Goal: Information Seeking & Learning: Find specific fact

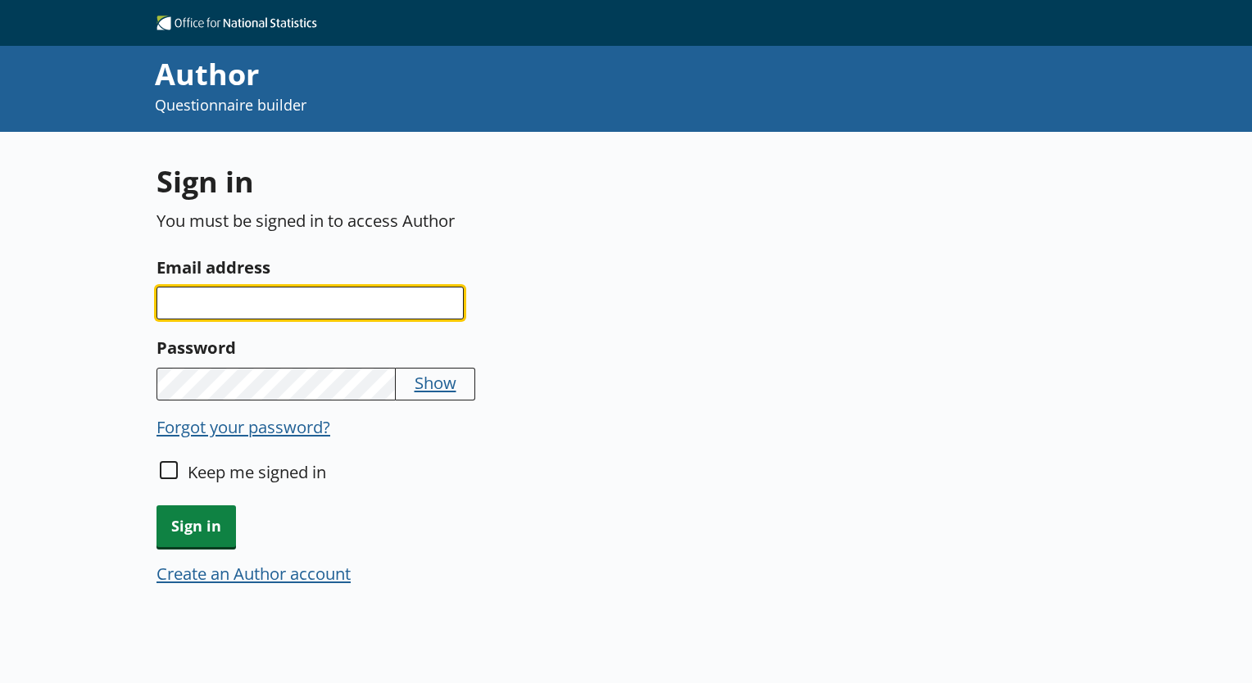
click at [206, 300] on input "Email address" at bounding box center [309, 303] width 307 height 33
type input "[EMAIL_ADDRESS][DOMAIN_NAME]"
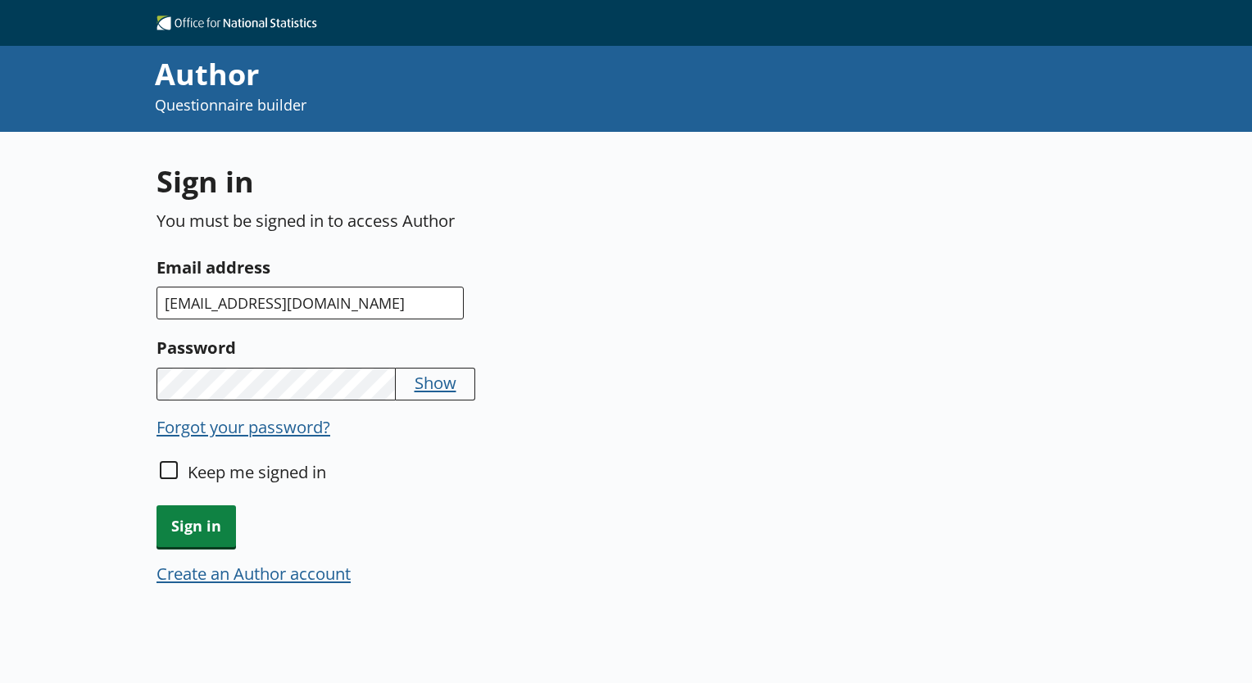
drag, startPoint x: 180, startPoint y: 464, endPoint x: 165, endPoint y: 465, distance: 15.7
click at [165, 465] on div "Keep me signed in" at bounding box center [463, 482] width 614 height 45
click at [165, 465] on input "Keep me signed in" at bounding box center [169, 470] width 18 height 18
checkbox input "true"
click at [187, 532] on span "Sign in" at bounding box center [195, 527] width 79 height 42
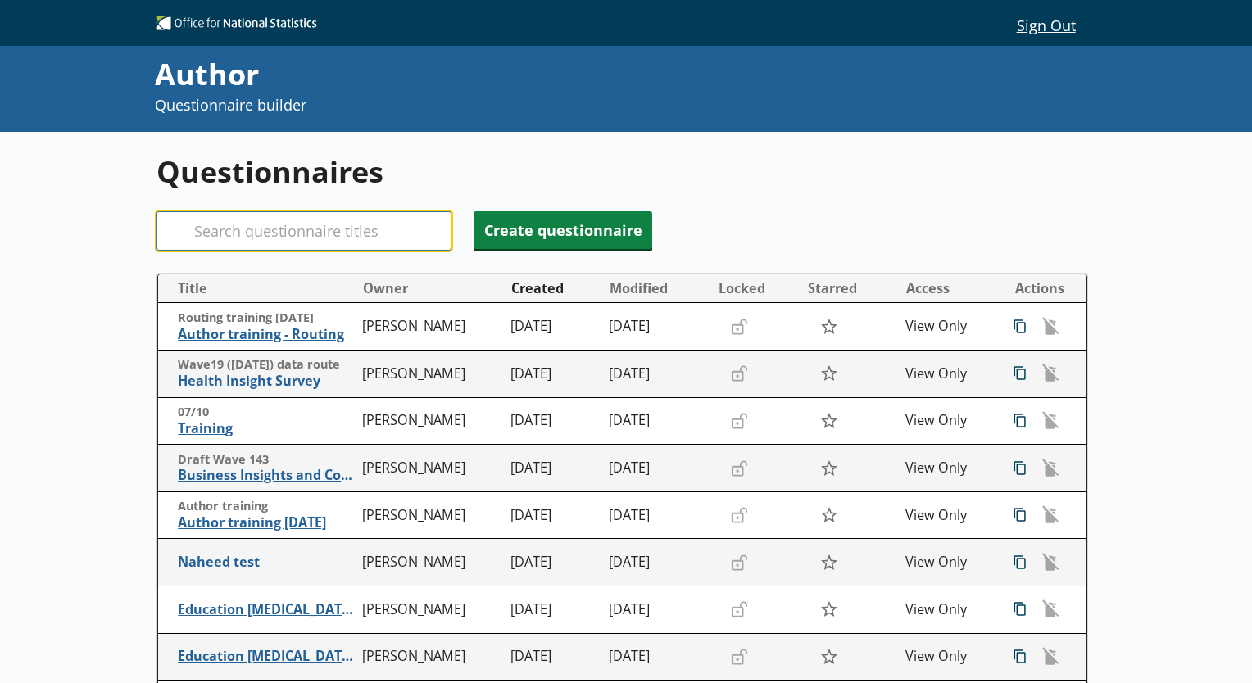
click at [293, 223] on input "Search" at bounding box center [303, 230] width 295 height 39
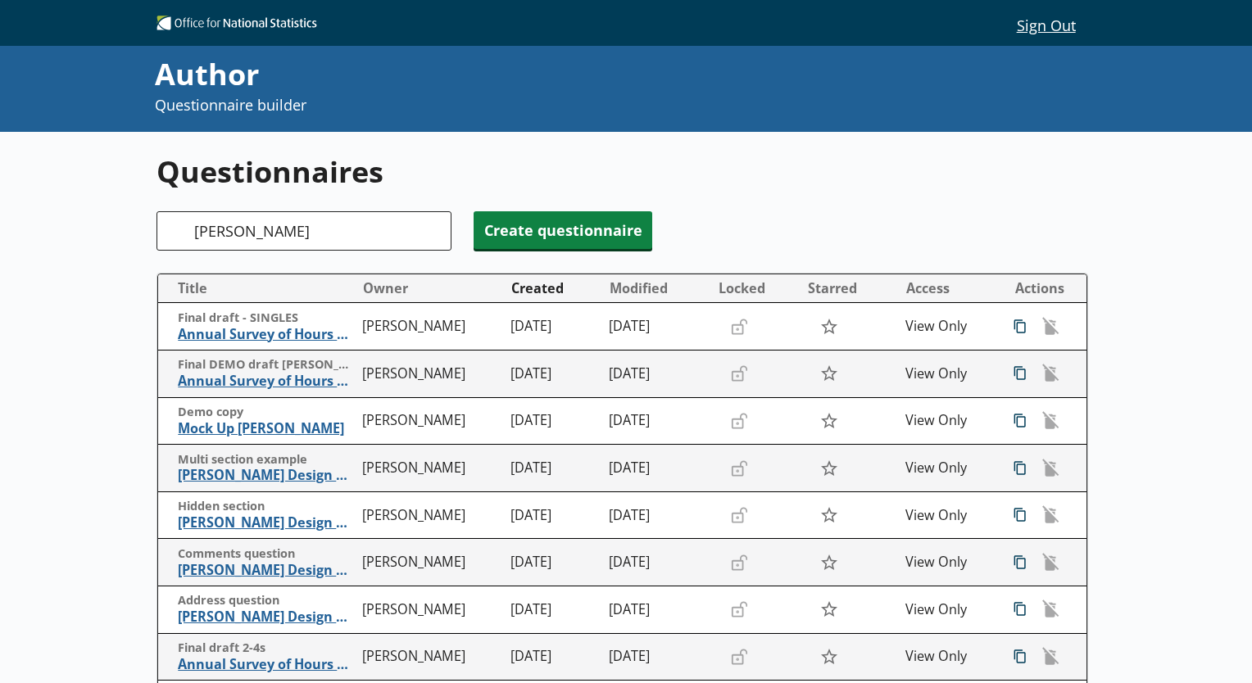
click at [184, 225] on div "Search [PERSON_NAME]" at bounding box center [303, 230] width 295 height 39
click at [178, 225] on div "Search [PERSON_NAME]" at bounding box center [303, 230] width 295 height 39
click at [175, 228] on div "Search [PERSON_NAME]" at bounding box center [303, 230] width 295 height 39
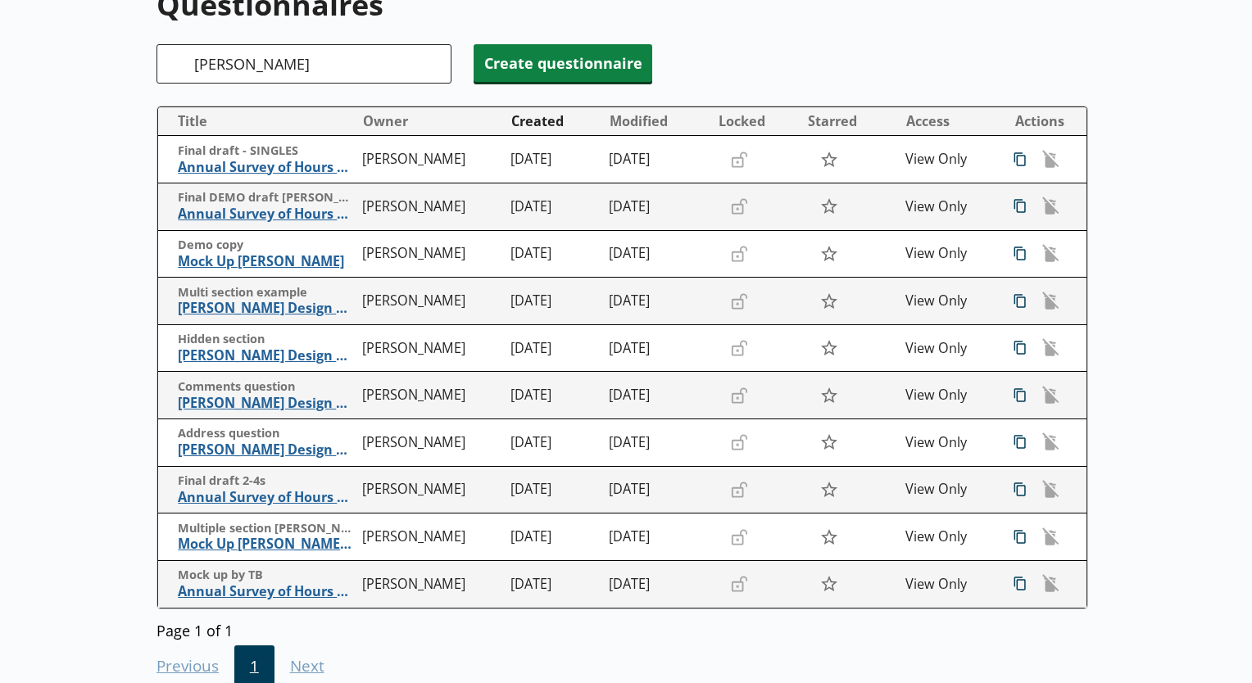
scroll to position [169, 0]
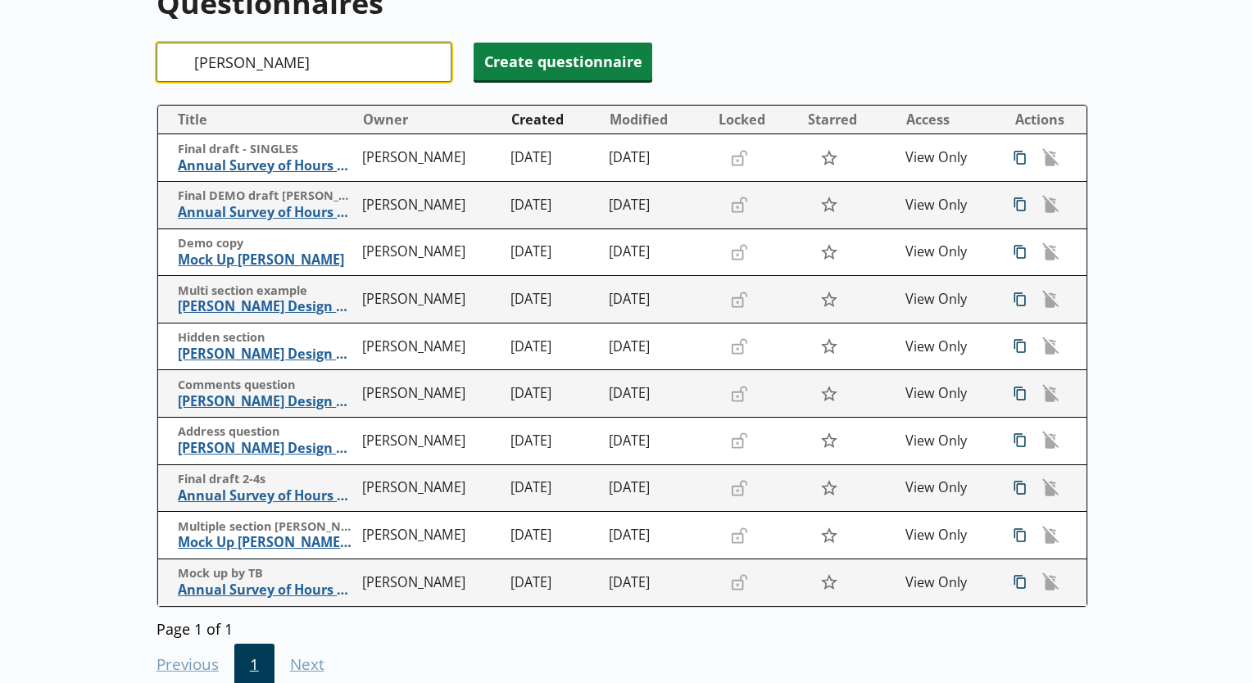
click at [352, 68] on input "[PERSON_NAME]" at bounding box center [303, 62] width 295 height 39
type input "PCS"
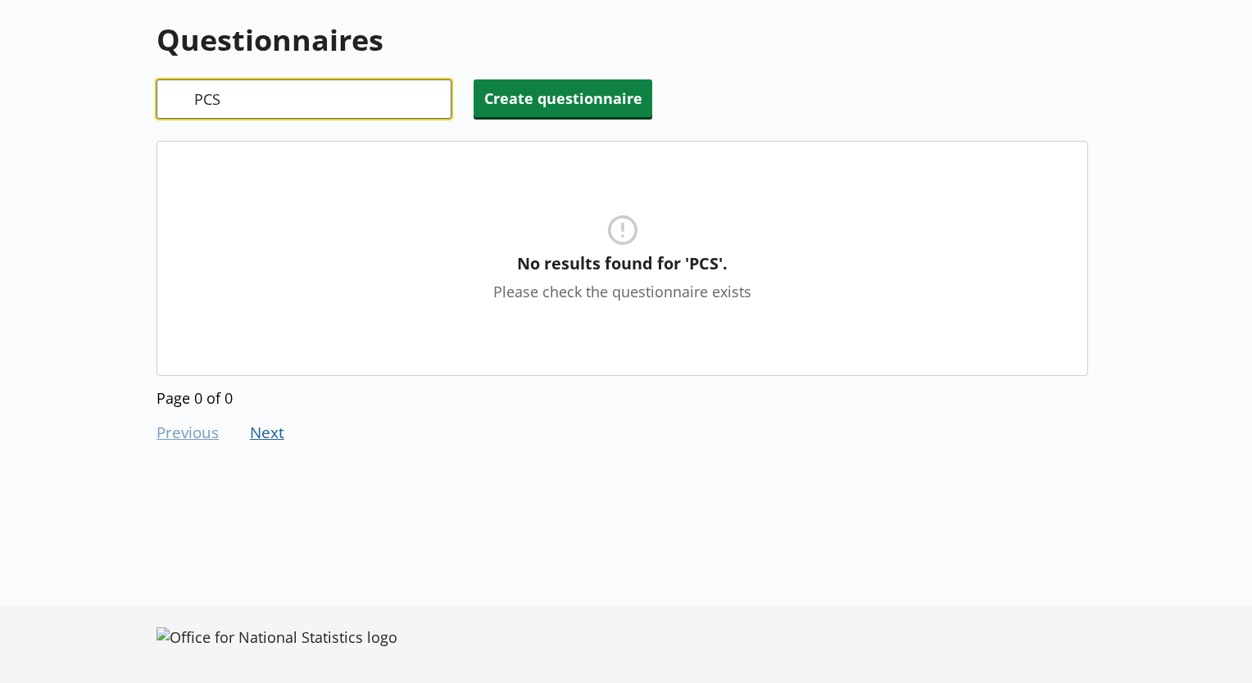
scroll to position [131, 0]
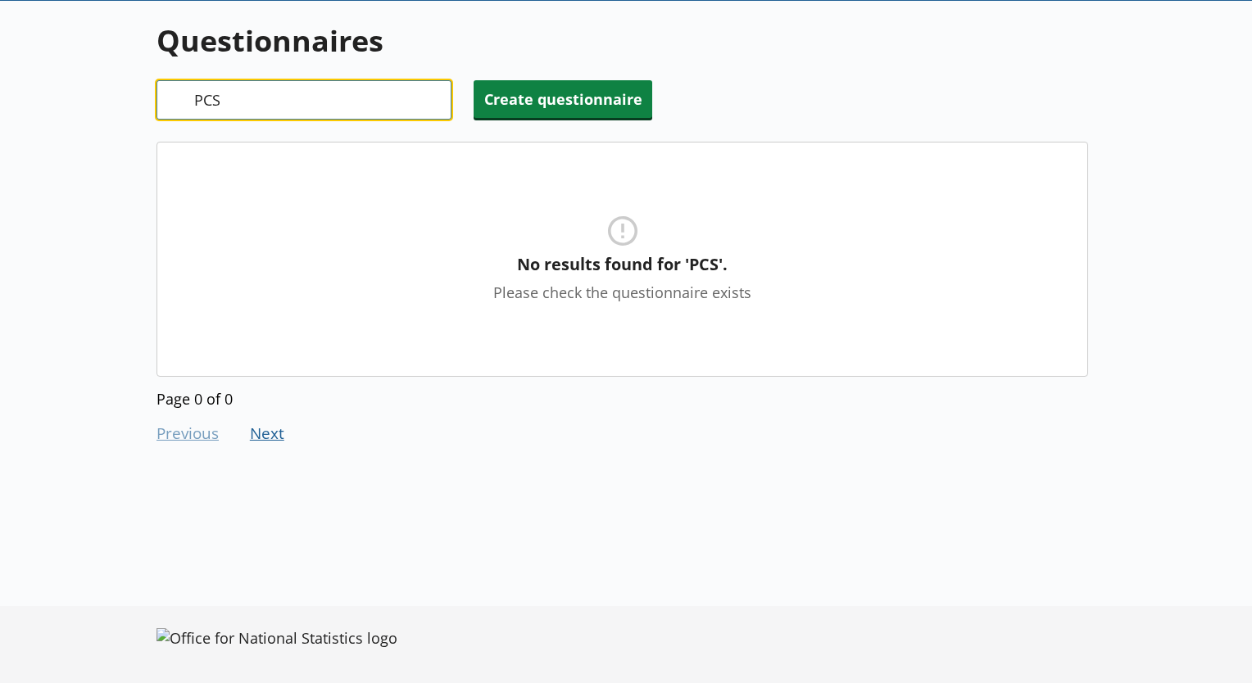
click at [424, 104] on input "PCS" at bounding box center [303, 99] width 295 height 39
click at [427, 103] on input "PCS" at bounding box center [303, 99] width 295 height 39
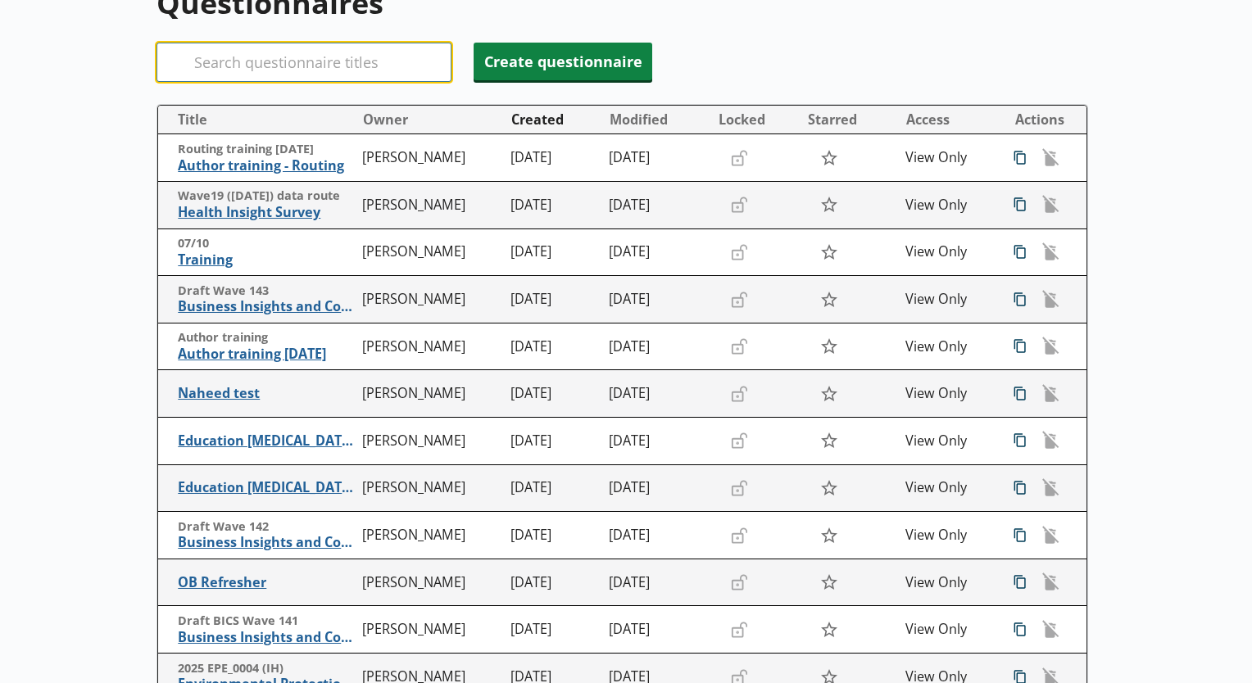
click at [321, 61] on input "Search" at bounding box center [303, 62] width 295 height 39
click at [272, 67] on input "Search" at bounding box center [303, 62] width 295 height 39
drag, startPoint x: 272, startPoint y: 67, endPoint x: 236, endPoint y: 57, distance: 37.4
click at [236, 57] on input "Search" at bounding box center [303, 62] width 295 height 39
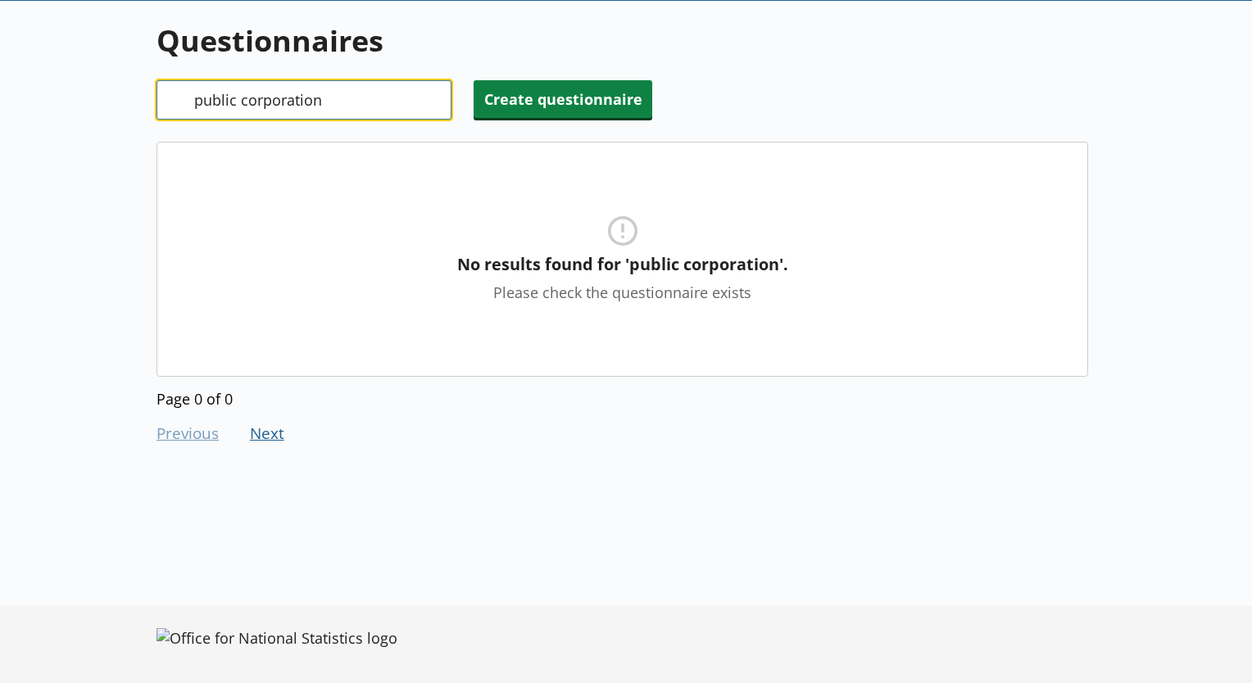
type input "public corporation"
click at [177, 102] on div "Search public corporation" at bounding box center [303, 99] width 295 height 39
click at [380, 113] on input "public corporation" at bounding box center [303, 99] width 295 height 39
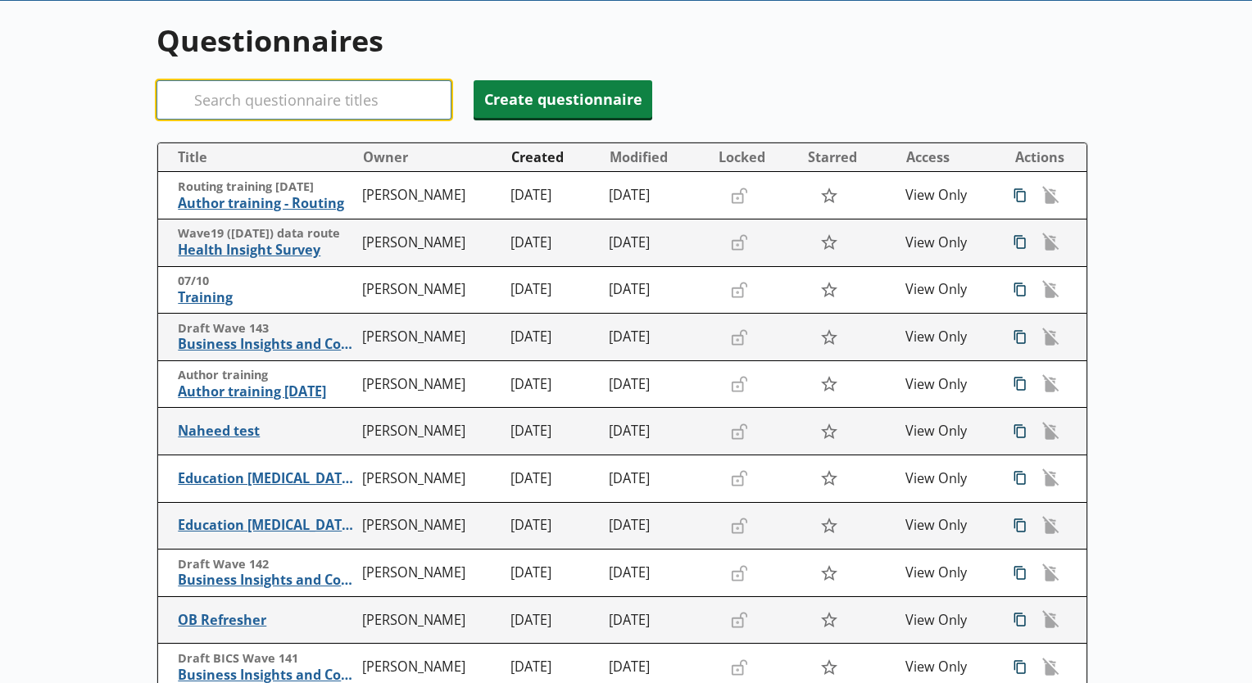
paste input "QPSESLA"
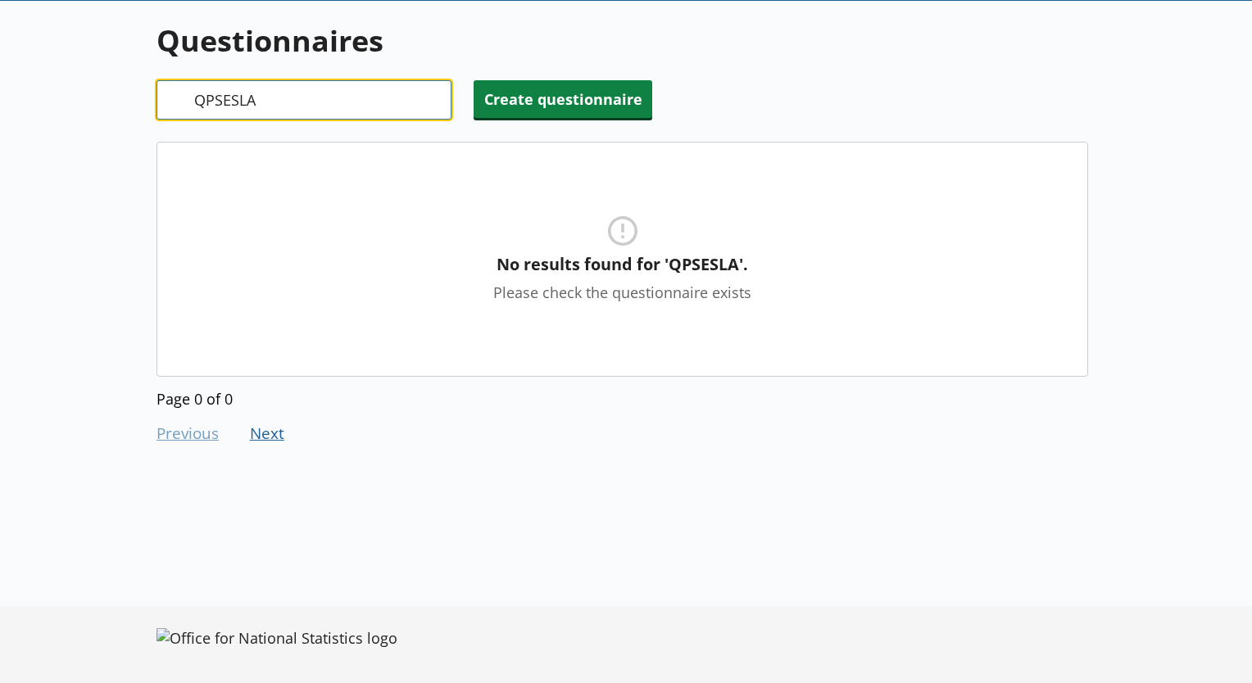
type input "QPSESLA"
click at [435, 96] on input "QPSESLA" at bounding box center [303, 99] width 295 height 39
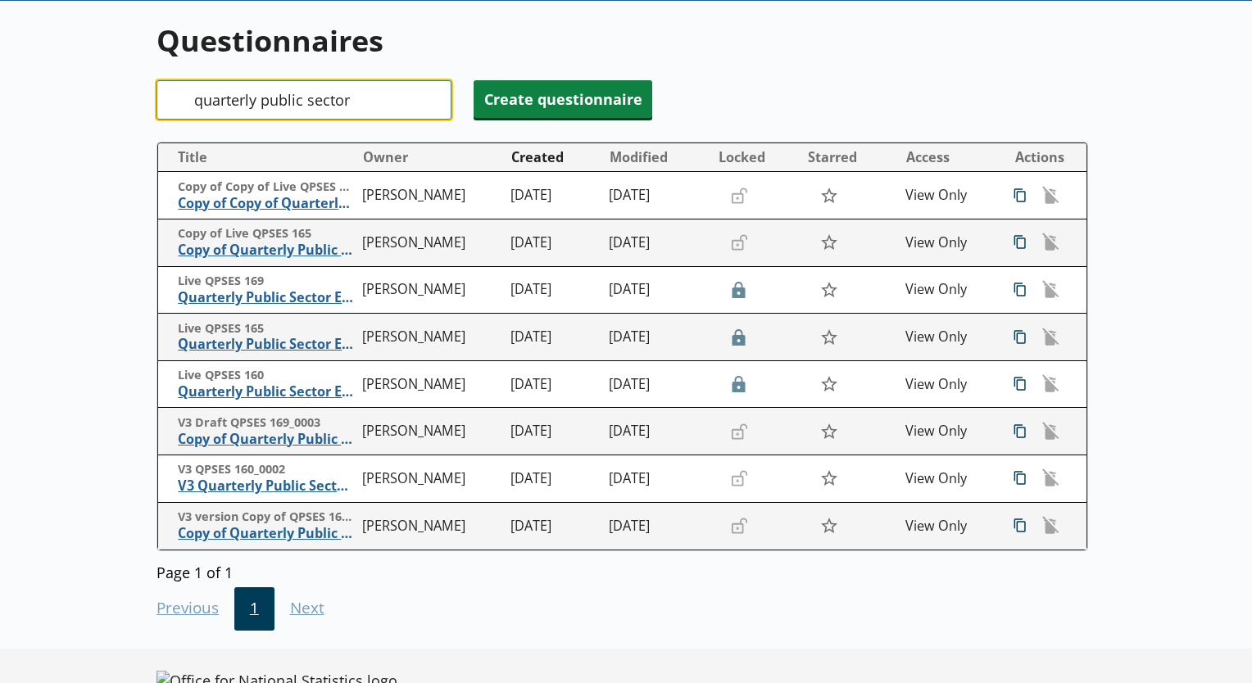
type input "quarterly public sector"
click at [429, 97] on input "quarterly public sector" at bounding box center [303, 99] width 295 height 39
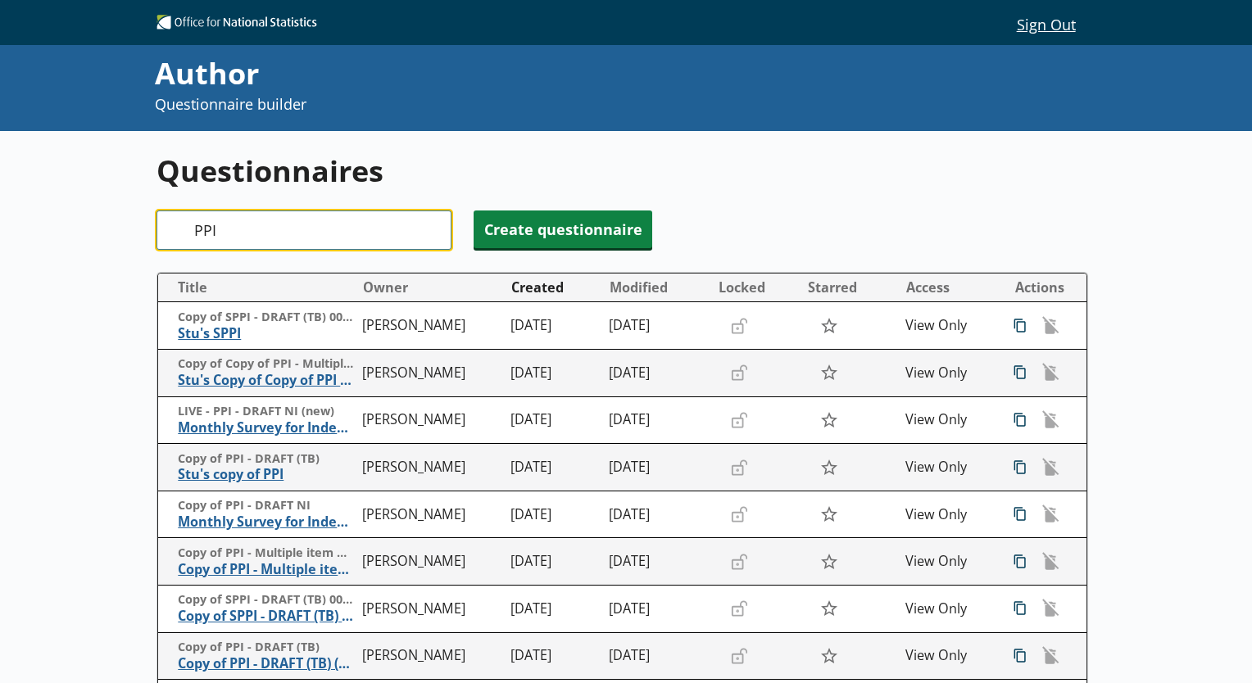
scroll to position [0, 0]
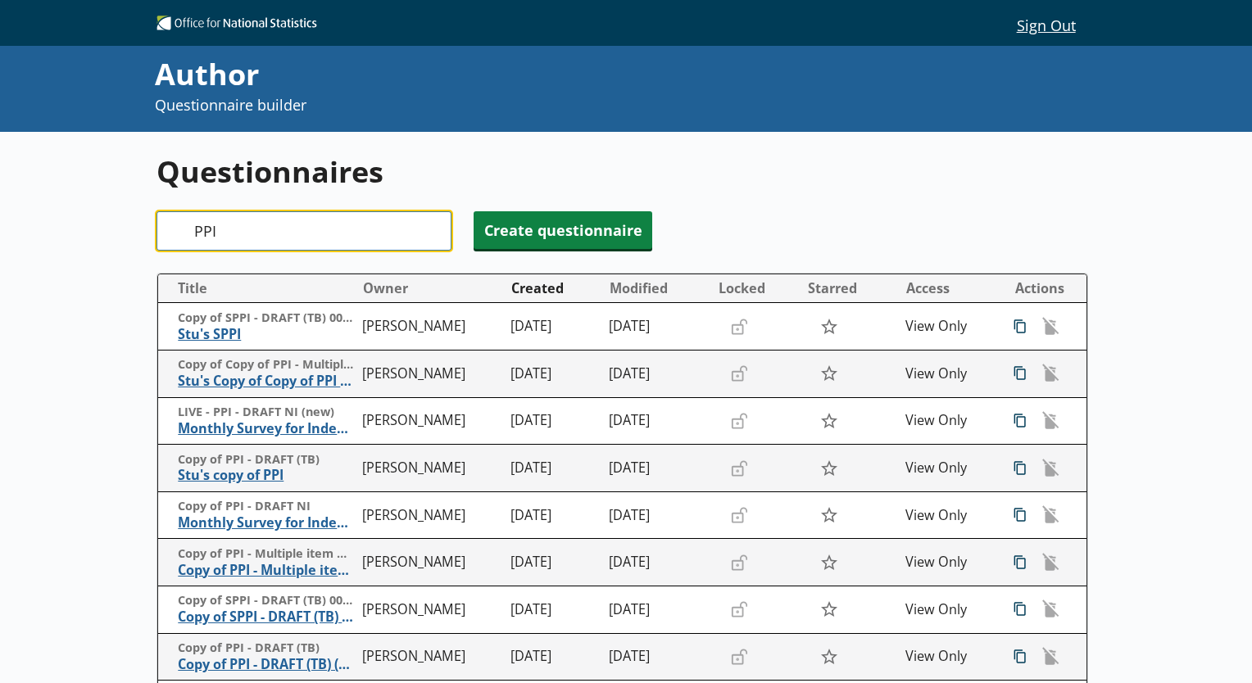
type input "PPI"
click at [436, 234] on input "PPI" at bounding box center [303, 230] width 295 height 39
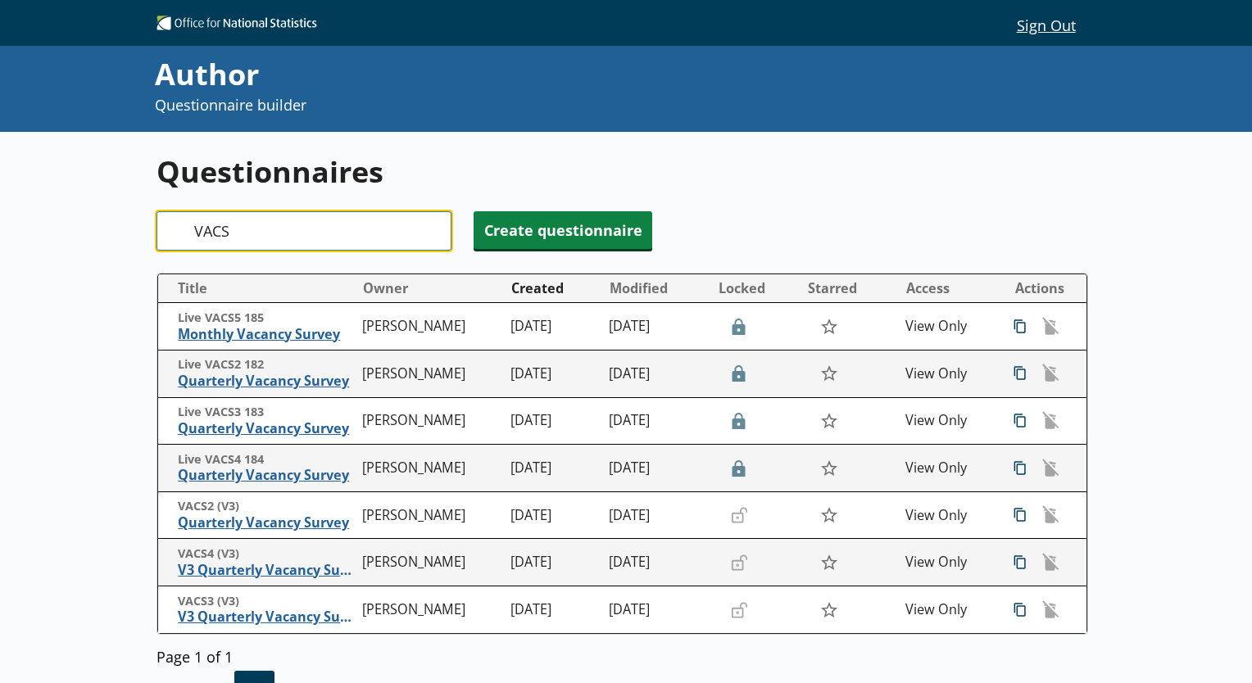
type input "VACS"
click at [424, 232] on input "VACS" at bounding box center [303, 230] width 295 height 39
click at [429, 232] on input "VACS" at bounding box center [303, 230] width 295 height 39
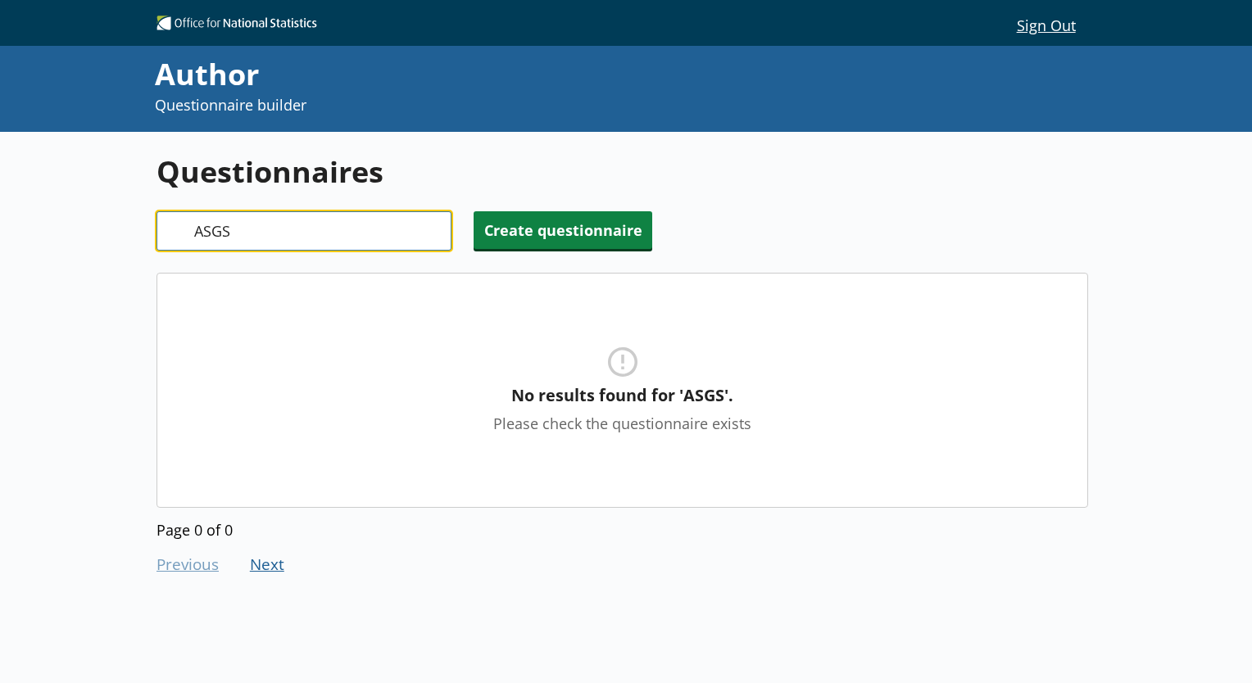
click at [426, 233] on input "ASGS" at bounding box center [303, 230] width 295 height 39
click at [441, 228] on input "ASGS" at bounding box center [303, 230] width 295 height 39
type input "A"
type input "g"
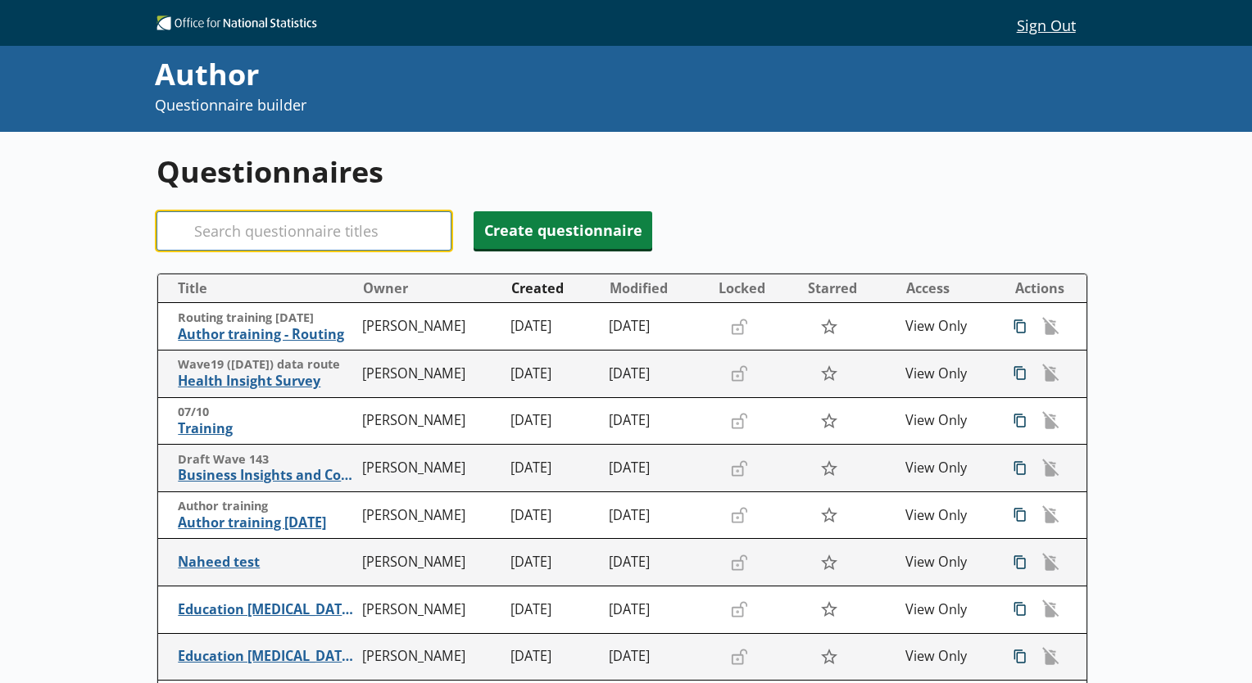
type input "b"
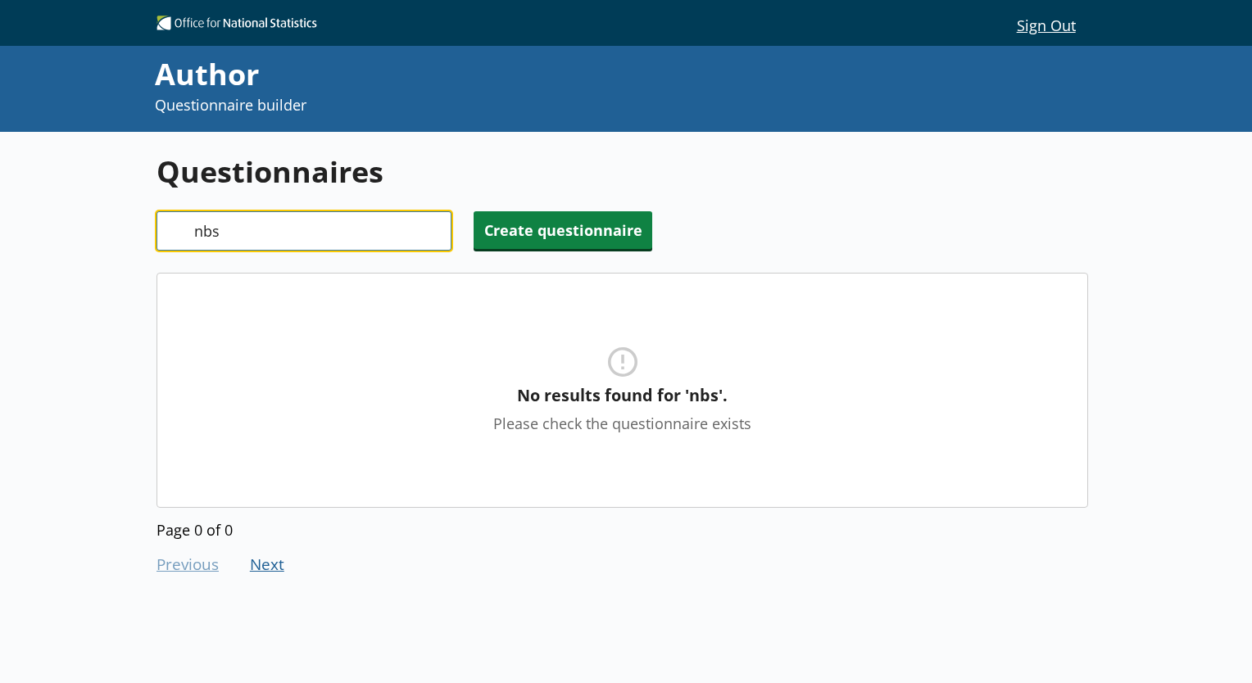
type input "nbs"
click at [433, 229] on input "nbs" at bounding box center [303, 230] width 295 height 39
type input "ofats"
click at [428, 231] on input "ofats" at bounding box center [303, 230] width 295 height 39
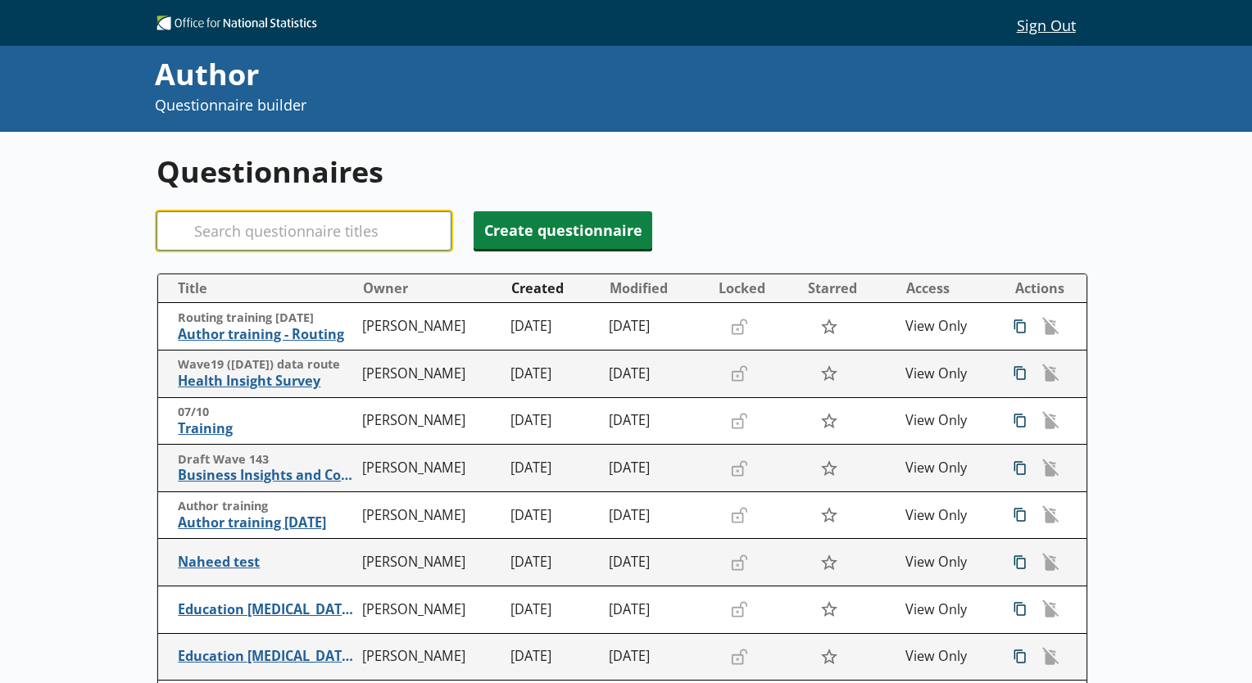
click at [374, 233] on input "Search" at bounding box center [303, 230] width 295 height 39
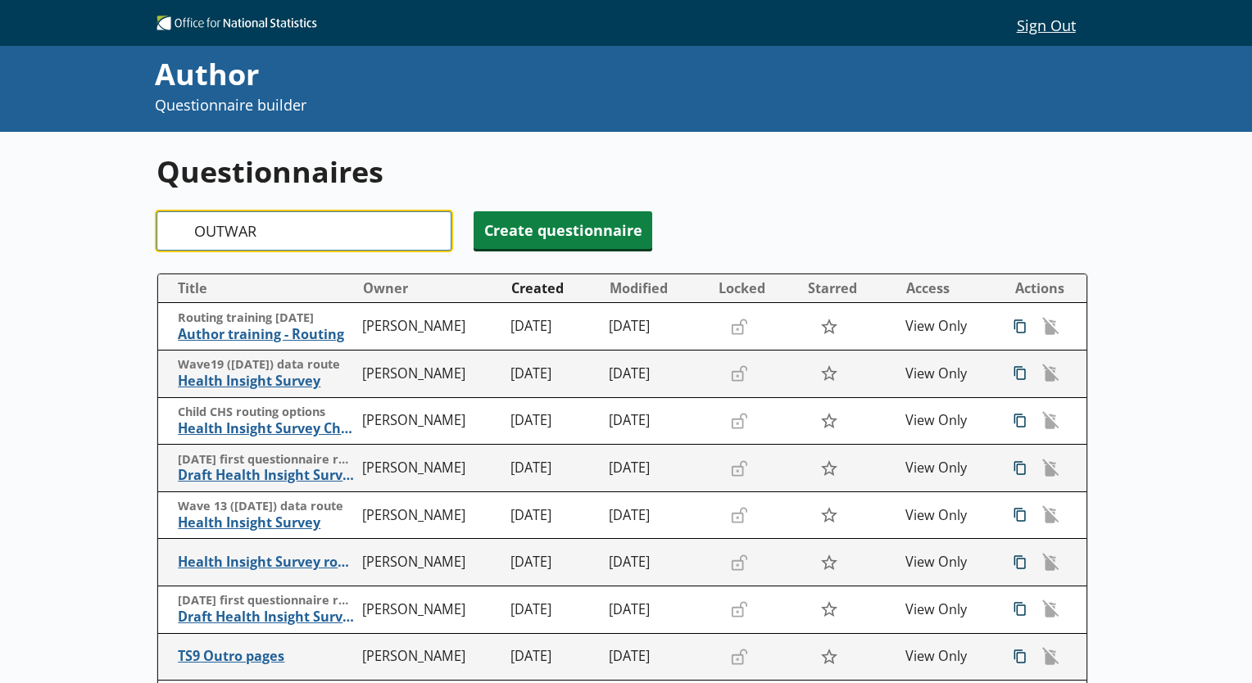
type input "OUTWARD"
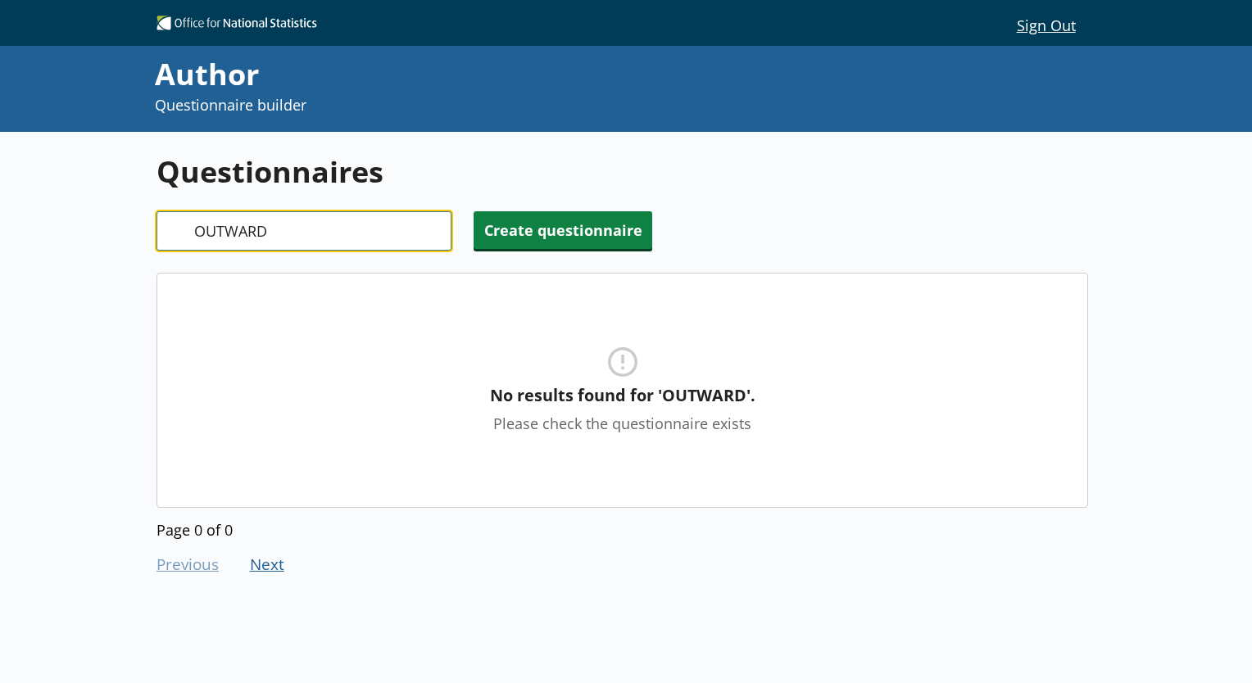
click at [433, 234] on input "OUTWARD" at bounding box center [303, 230] width 295 height 39
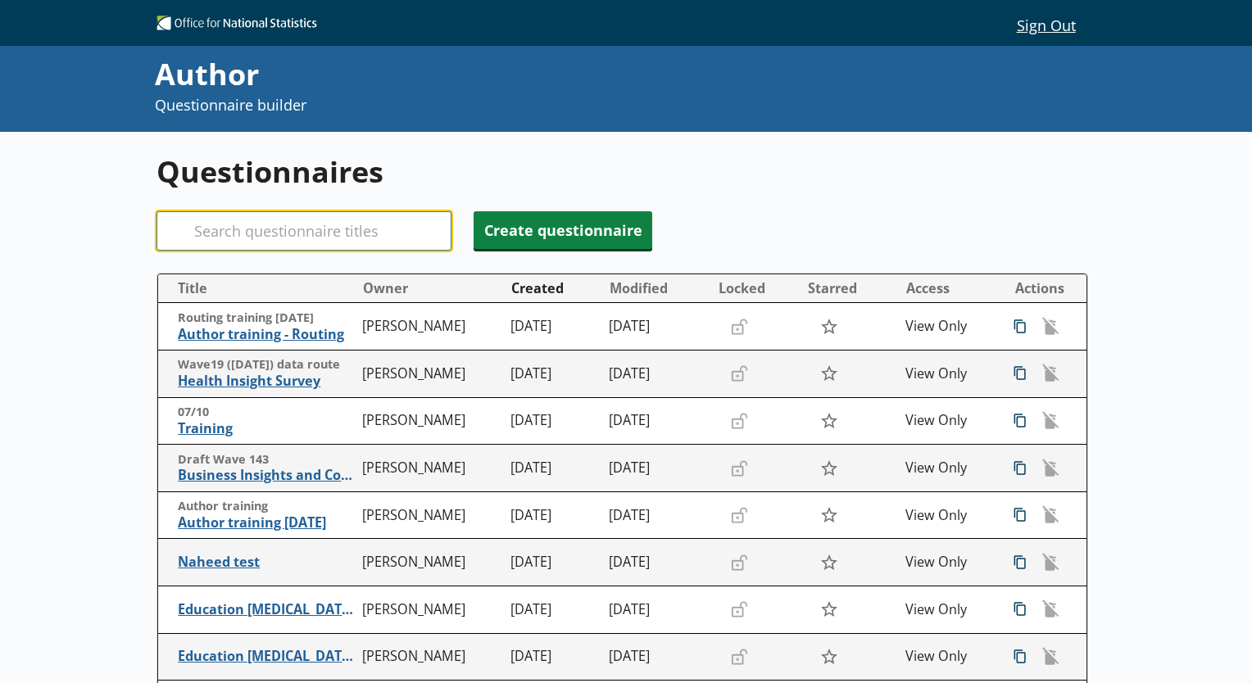
click at [288, 227] on input "Search" at bounding box center [303, 230] width 295 height 39
type input "cat"
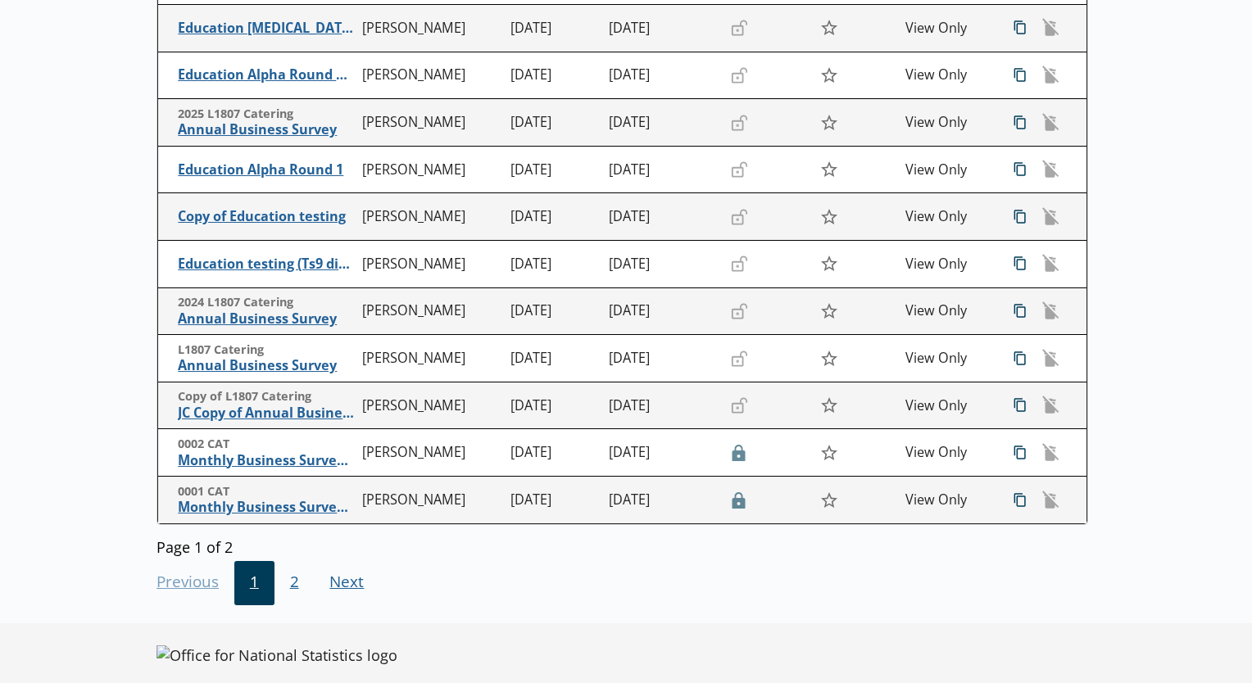
scroll to position [347, 0]
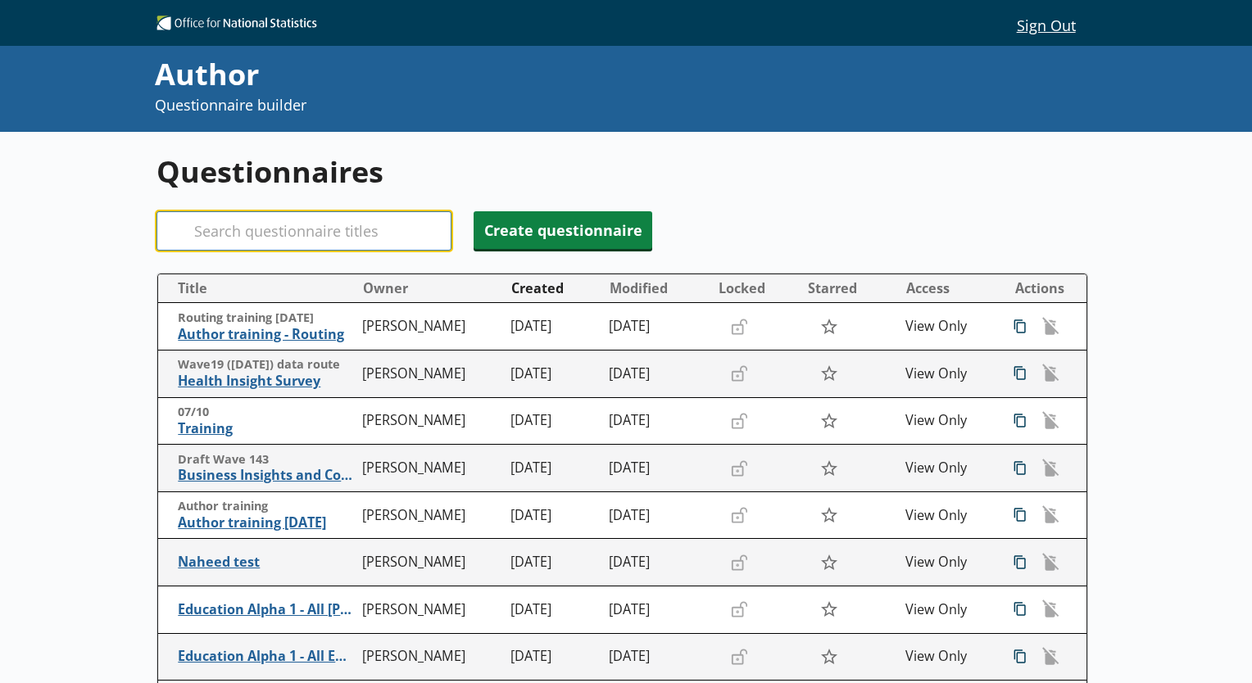
click at [299, 221] on input "Search" at bounding box center [303, 230] width 295 height 39
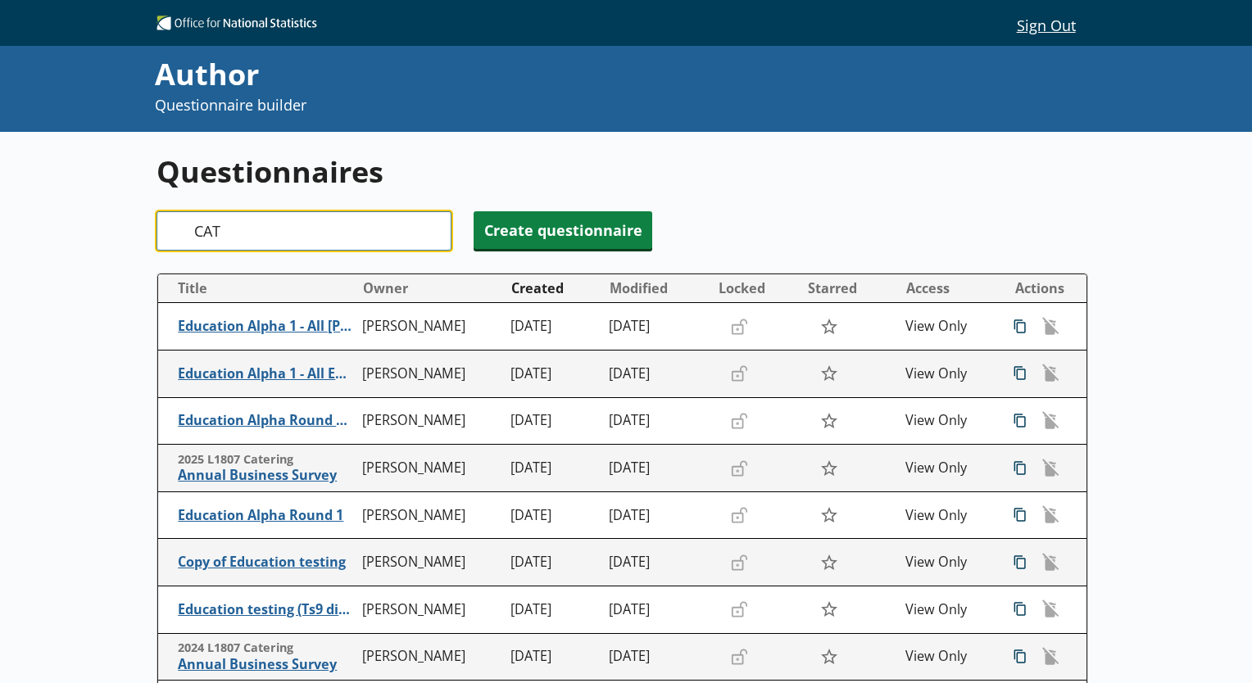
click at [235, 234] on input "CAT" at bounding box center [303, 230] width 295 height 39
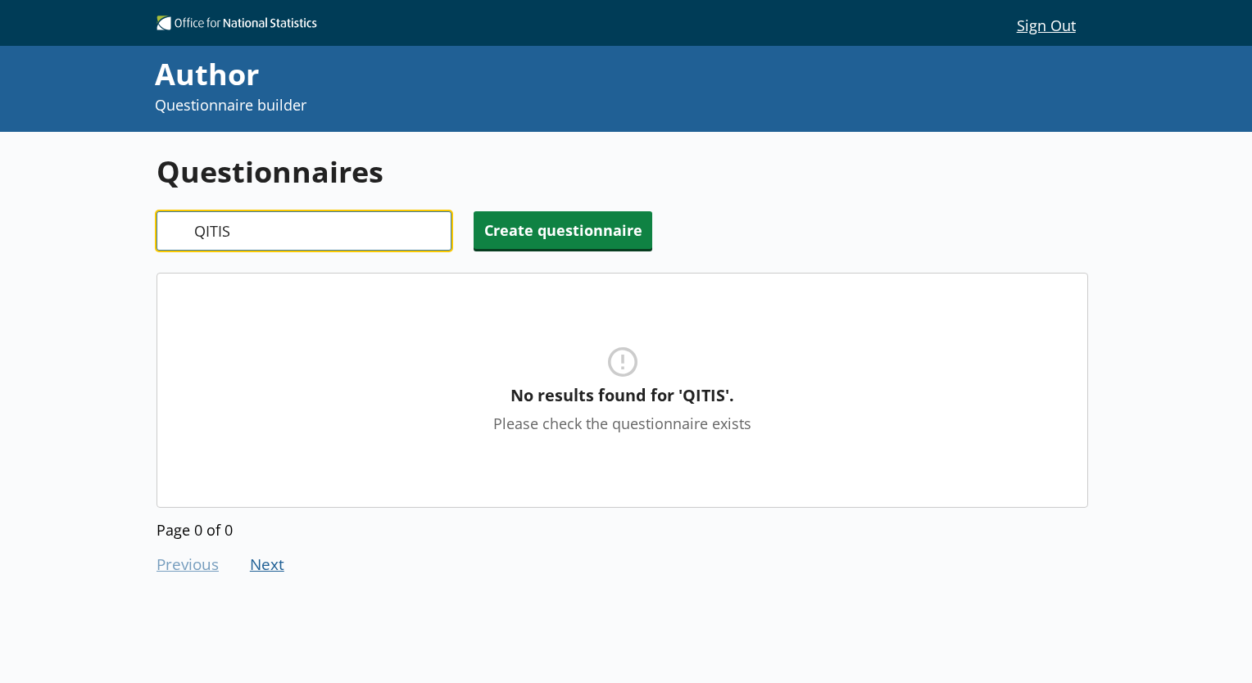
type input "QITIS"
click at [433, 226] on input "QITIS" at bounding box center [303, 230] width 295 height 39
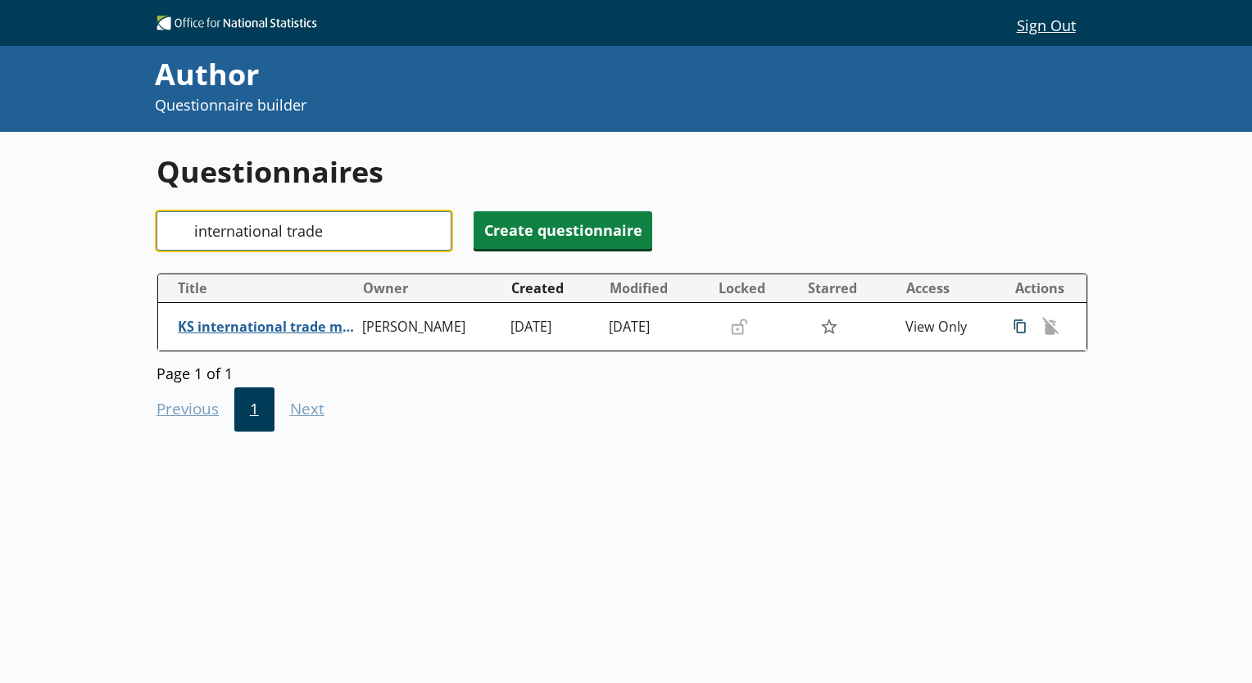
type input "international trade"
click at [430, 235] on input "international trade" at bounding box center [303, 230] width 295 height 39
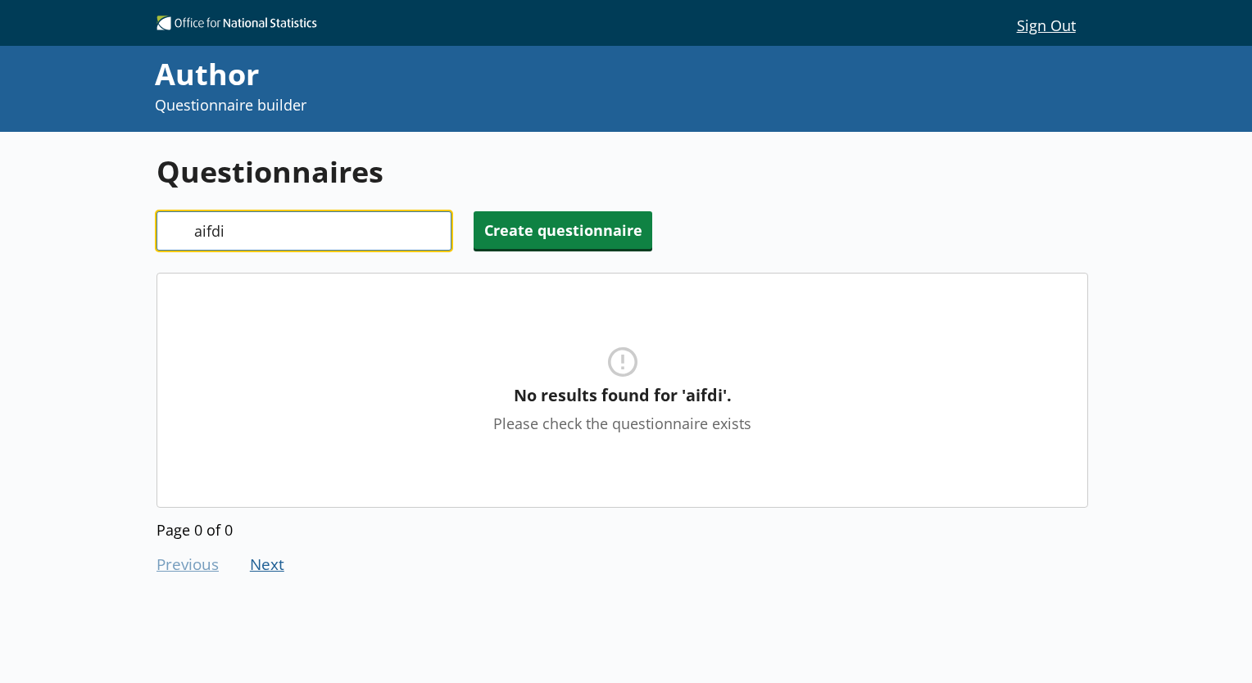
type input "aifdi"
click at [437, 225] on input "aifdi" at bounding box center [303, 230] width 295 height 39
type input "qifdi"
click at [436, 227] on input "qifdi" at bounding box center [303, 230] width 295 height 39
type input "quofdi"
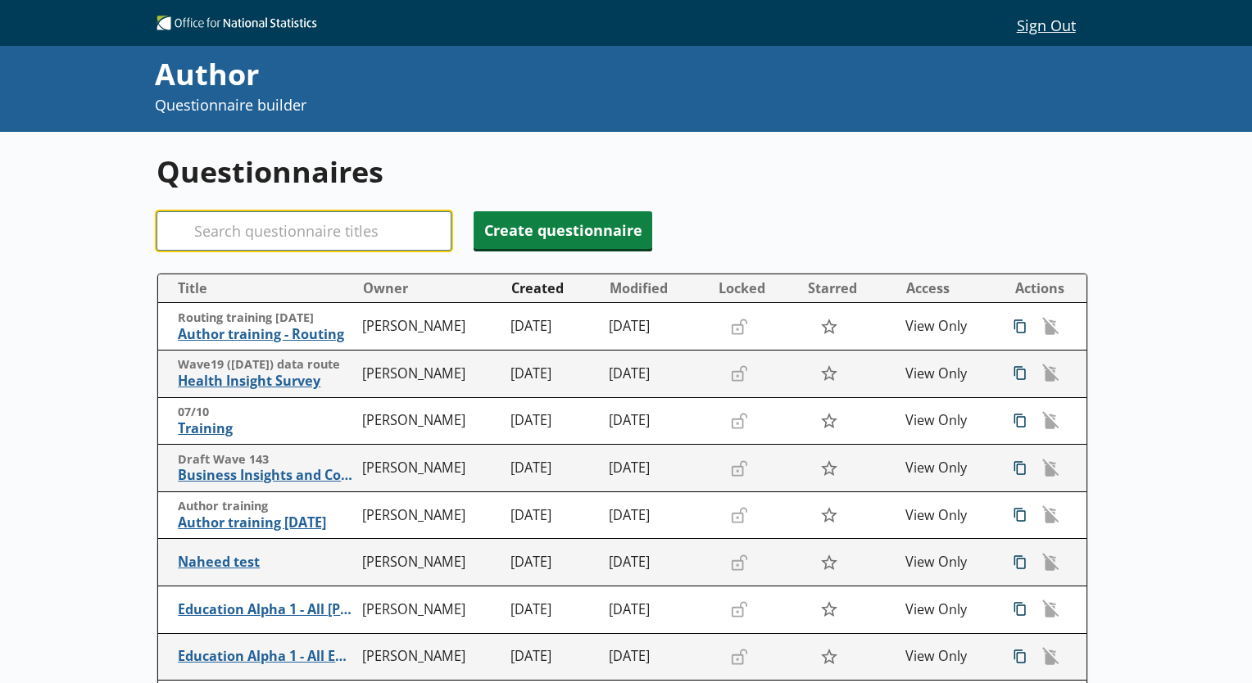
click at [282, 216] on input "Search" at bounding box center [303, 230] width 295 height 39
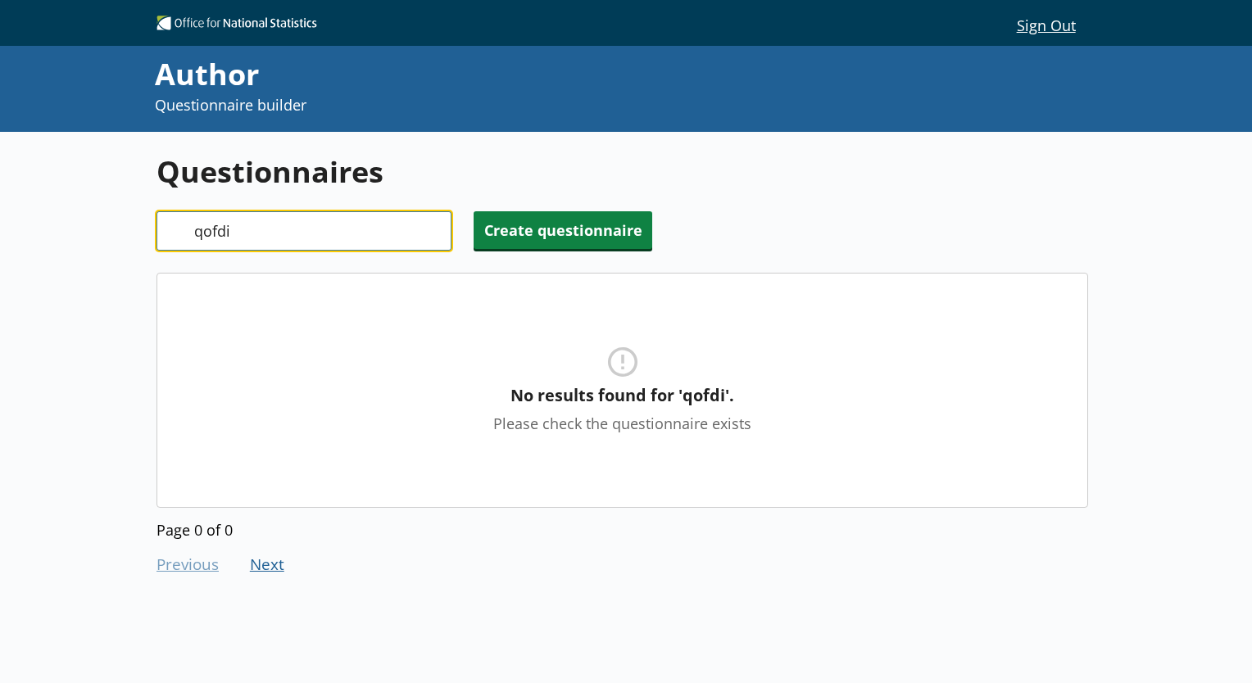
click at [284, 220] on input "qofdi" at bounding box center [303, 230] width 295 height 39
type input "aofdi"
click at [433, 238] on input "aofdi" at bounding box center [303, 230] width 295 height 39
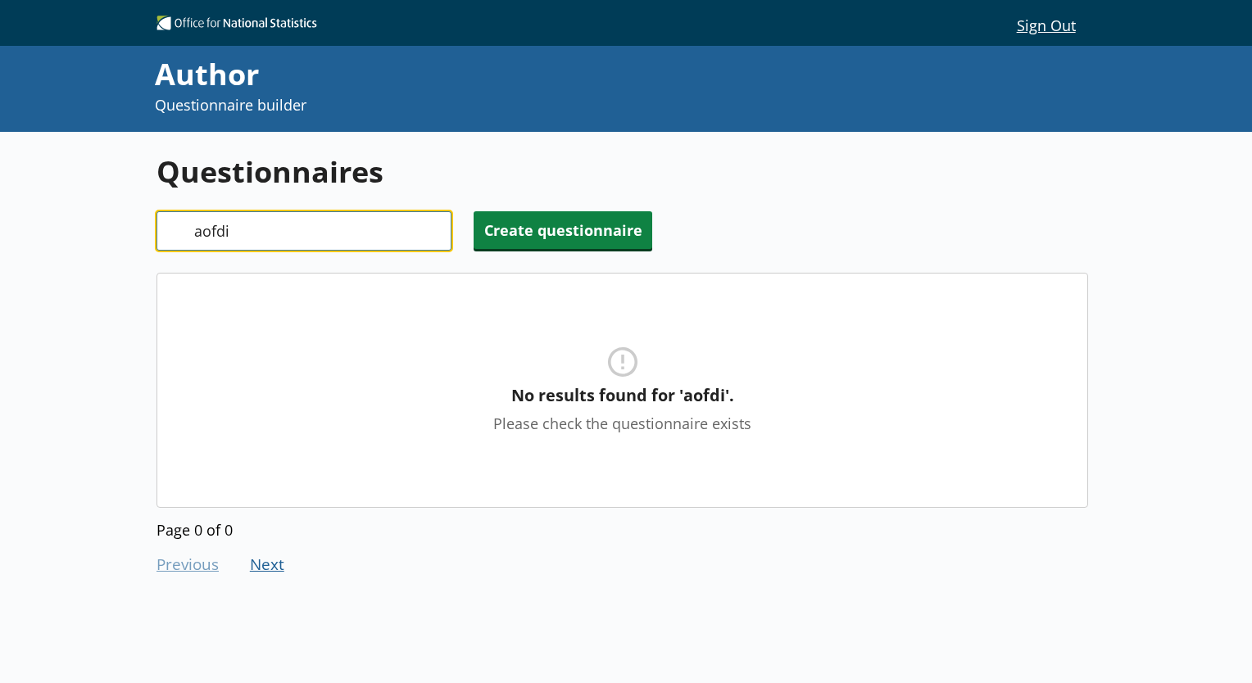
click at [428, 228] on input "aofdi" at bounding box center [303, 230] width 295 height 39
type input "f"
